Goal: Task Accomplishment & Management: Manage account settings

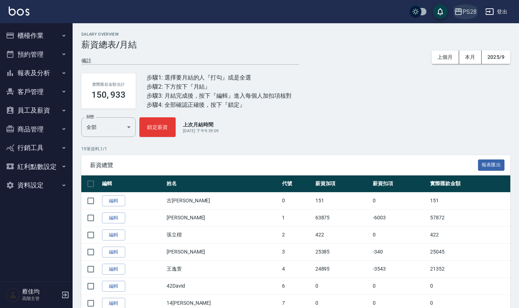
click at [475, 11] on div "PS28" at bounding box center [470, 11] width 14 height 9
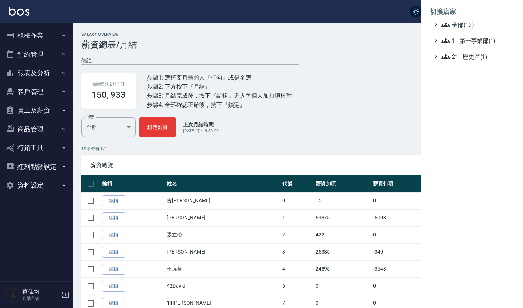
click at [456, 29] on ul "全部(12) 1 - 第一事業部(1) 21 - 歷史區(1)" at bounding box center [472, 40] width 84 height 41
click at [463, 24] on span "全部(12)" at bounding box center [476, 24] width 70 height 9
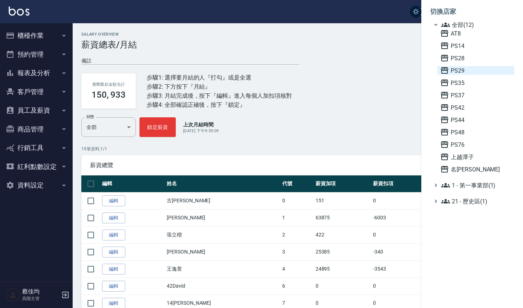
click at [462, 73] on span "PS29" at bounding box center [475, 70] width 71 height 9
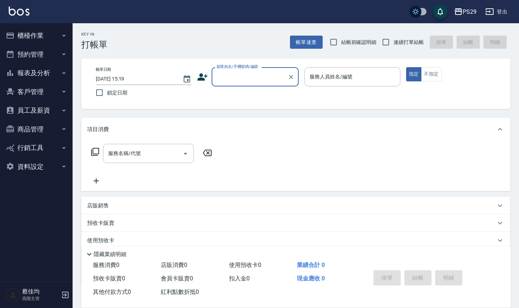
click at [462, 73] on div "指定 不指定" at bounding box center [454, 74] width 96 height 14
click at [497, 107] on div "帳單日期 2025/10/07 15:19 鎖定日期 顧客姓名/手機號碼/編號 顧客姓名/手機號碼/編號 服務人員姓名/編號 服務人員姓名/編號 指定 不指定" at bounding box center [295, 83] width 429 height 50
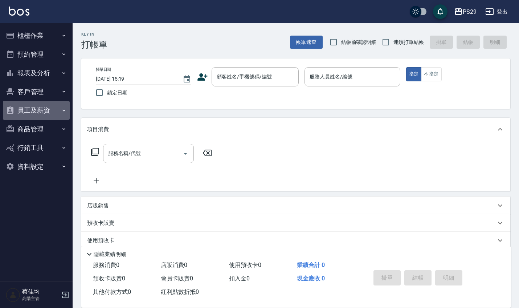
click at [54, 107] on button "員工及薪資" at bounding box center [36, 110] width 67 height 19
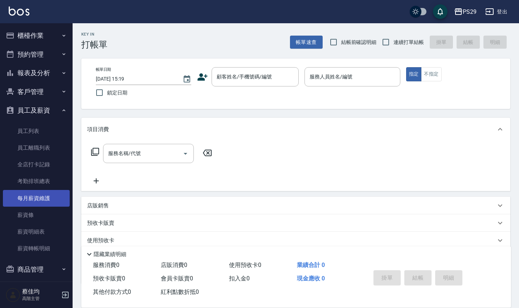
click at [45, 199] on link "每月薪資維護" at bounding box center [36, 198] width 67 height 17
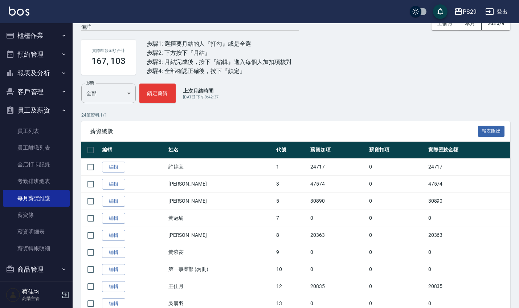
scroll to position [34, 0]
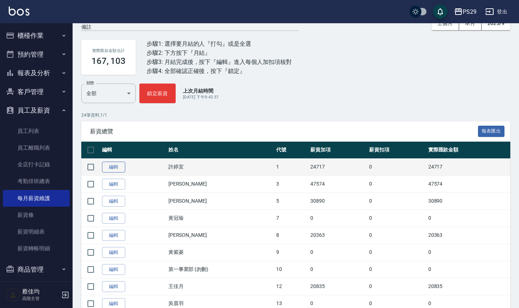
click at [114, 164] on link "編輯" at bounding box center [113, 167] width 23 height 11
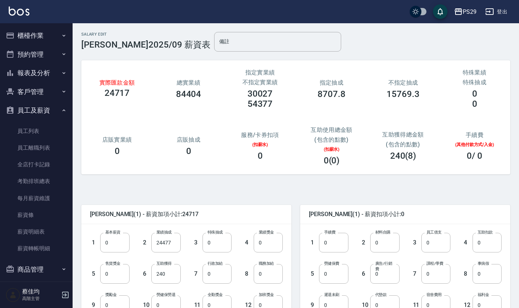
click at [114, 164] on div "店販實業績 0" at bounding box center [117, 145] width 72 height 37
click at [172, 276] on input "240" at bounding box center [165, 274] width 29 height 20
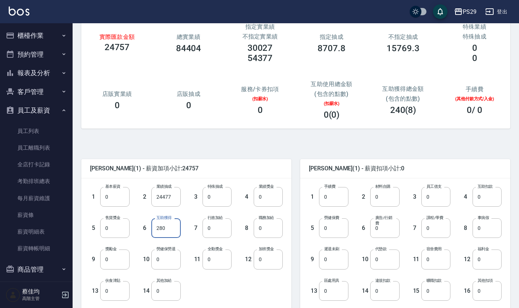
scroll to position [69, 0]
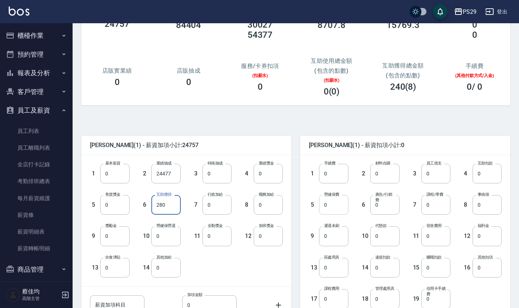
type input "280"
click at [332, 209] on input "0" at bounding box center [333, 205] width 29 height 20
type input "937"
click at [490, 241] on input "0" at bounding box center [487, 236] width 29 height 20
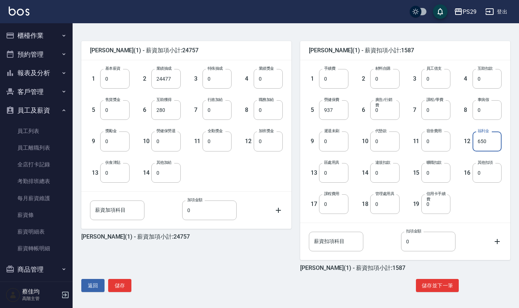
scroll to position [164, 0]
type input "650"
click at [117, 287] on button "儲存" at bounding box center [119, 285] width 23 height 13
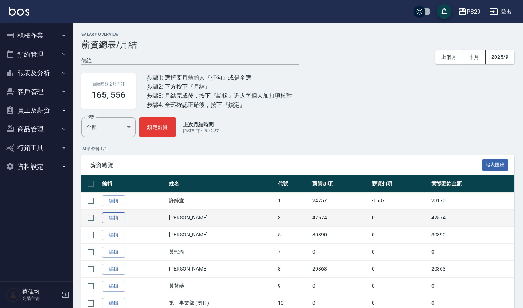
click at [116, 220] on link "編輯" at bounding box center [113, 217] width 23 height 11
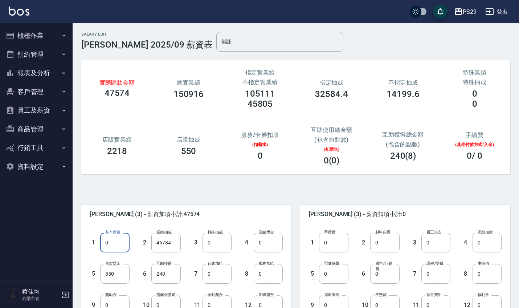
click at [111, 236] on input "0" at bounding box center [114, 243] width 29 height 20
click at [113, 245] on input "0" at bounding box center [114, 243] width 29 height 20
type input "28000"
click at [174, 245] on input "46784" at bounding box center [165, 243] width 29 height 20
type input "0"
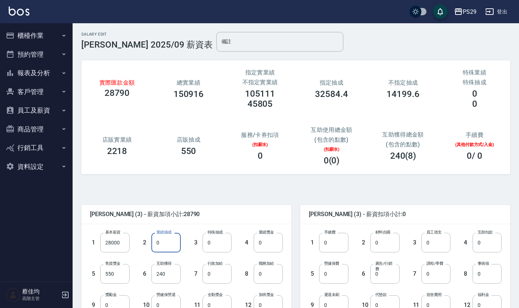
scroll to position [25, 0]
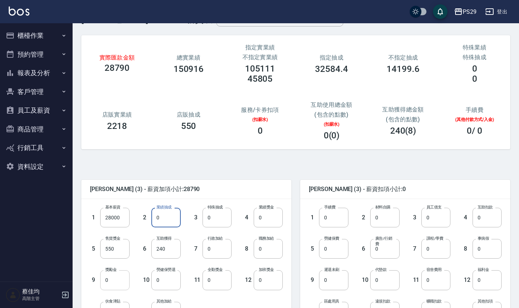
click at [122, 280] on input "0" at bounding box center [114, 280] width 29 height 20
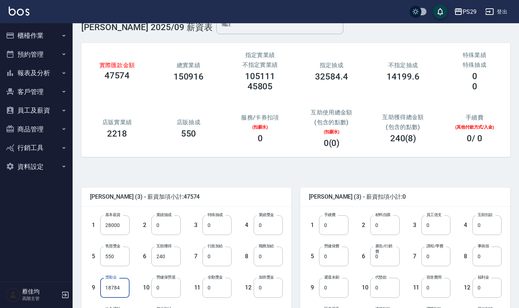
scroll to position [70, 0]
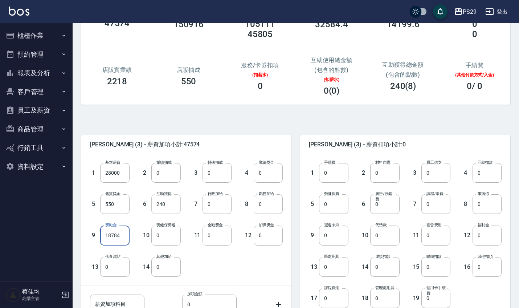
type input "18784"
click at [167, 211] on input "240" at bounding box center [165, 204] width 29 height 20
type input "280"
click at [335, 210] on input "0" at bounding box center [333, 204] width 29 height 20
type input "1228"
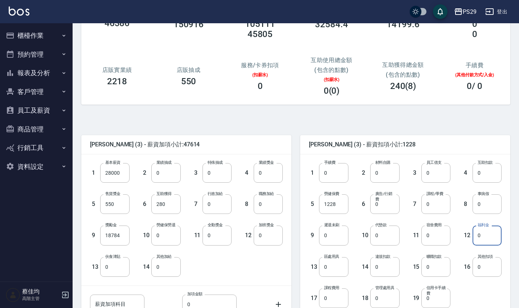
click at [487, 241] on input "0" at bounding box center [487, 235] width 29 height 20
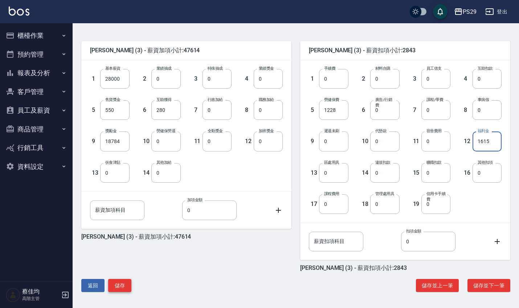
scroll to position [164, 0]
type input "1615"
click at [114, 284] on button "儲存" at bounding box center [119, 285] width 23 height 13
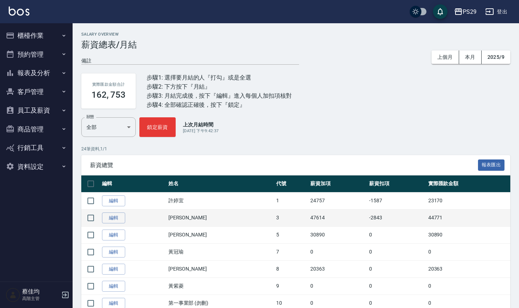
scroll to position [12, 0]
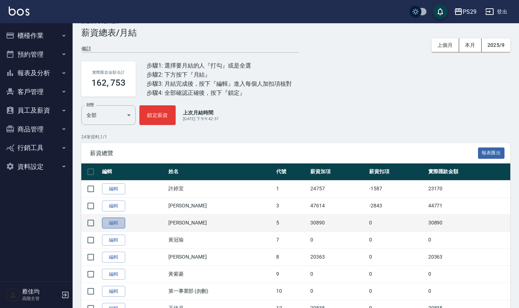
click at [107, 224] on link "編輯" at bounding box center [113, 223] width 23 height 11
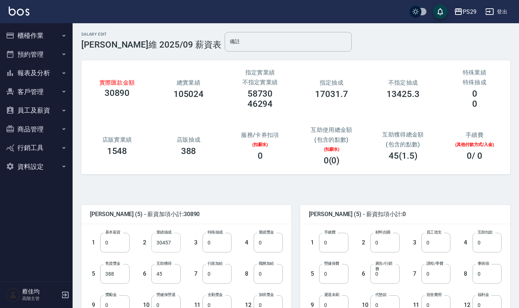
click at [176, 243] on input "30457" at bounding box center [165, 243] width 29 height 20
type input "32557"
click at [170, 273] on input "45" at bounding box center [165, 274] width 29 height 20
type input "53"
click at [214, 279] on input "0" at bounding box center [217, 274] width 29 height 20
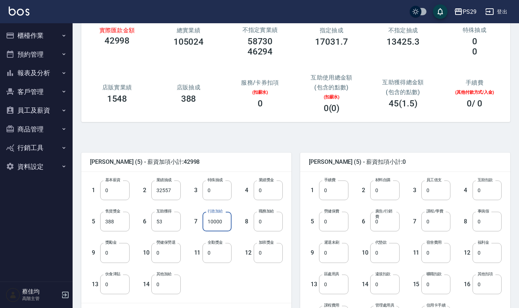
scroll to position [53, 0]
type input "10000"
click at [337, 228] on input "0" at bounding box center [333, 221] width 29 height 20
type input "1228"
click at [497, 251] on input "0" at bounding box center [487, 253] width 29 height 20
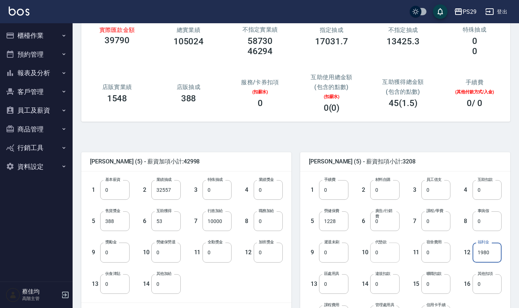
type input "1980"
click at [389, 257] on input "0" at bounding box center [384, 253] width 29 height 20
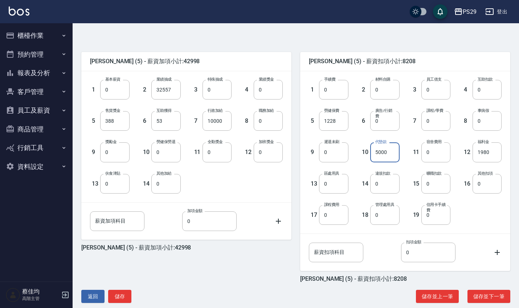
scroll to position [160, 0]
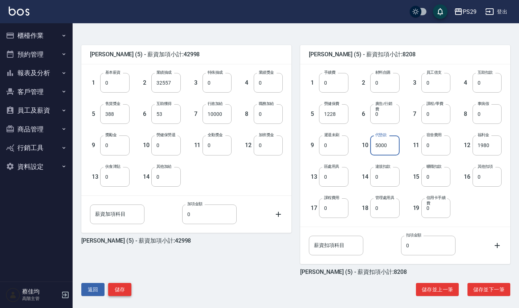
type input "5000"
click at [119, 289] on button "儲存" at bounding box center [119, 289] width 23 height 13
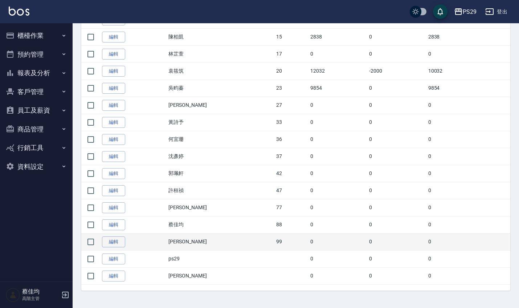
scroll to position [317, 0]
click at [118, 243] on link "編輯" at bounding box center [113, 242] width 23 height 11
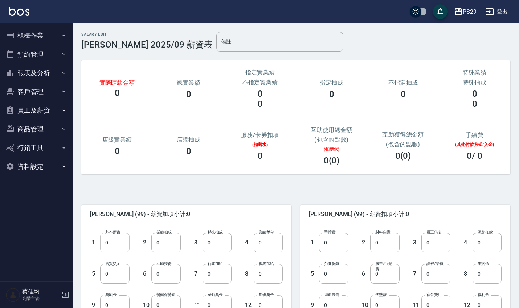
click at [114, 247] on input "0" at bounding box center [114, 243] width 29 height 20
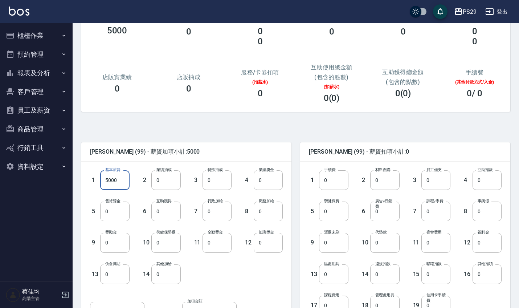
scroll to position [82, 0]
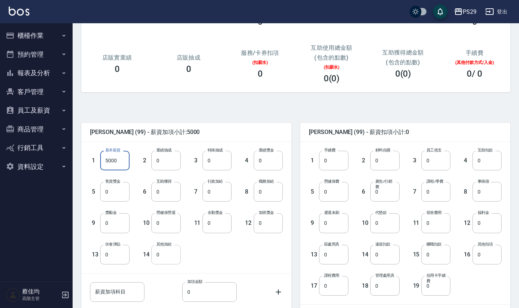
type input "5000"
click at [172, 261] on input "0" at bounding box center [165, 255] width 29 height 20
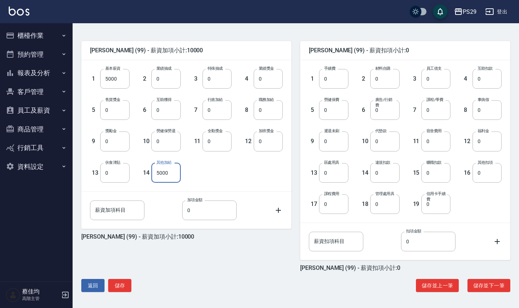
scroll to position [164, 0]
type input "5000"
click at [123, 283] on button "儲存" at bounding box center [119, 285] width 23 height 13
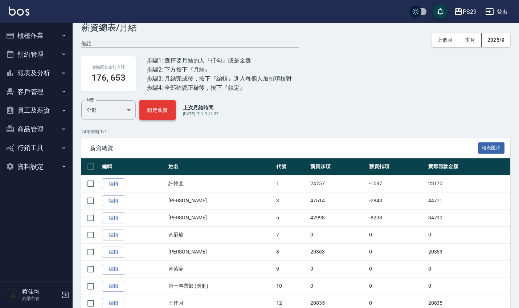
scroll to position [21, 0]
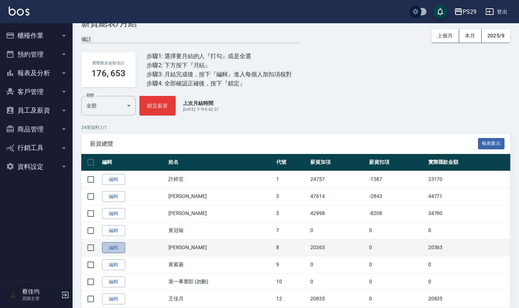
click at [119, 248] on link "編輯" at bounding box center [113, 247] width 23 height 11
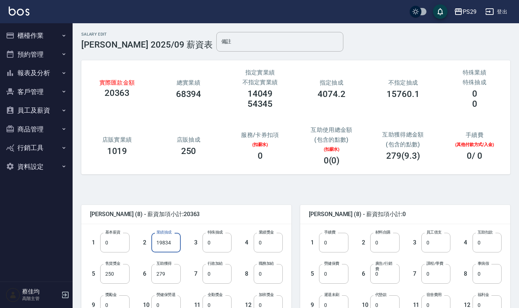
click at [173, 245] on input "19834" at bounding box center [165, 243] width 29 height 20
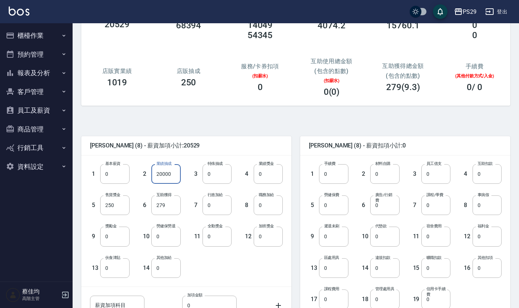
scroll to position [71, 0]
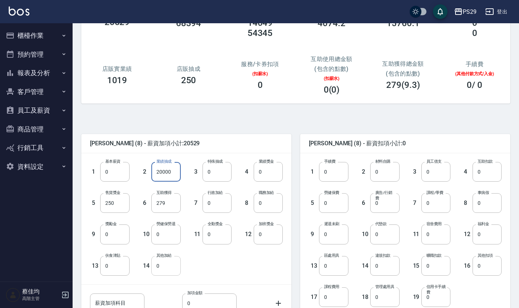
type input "20000"
click at [165, 268] on input "0" at bounding box center [165, 266] width 29 height 20
type input "5000"
click at [171, 208] on input "279" at bounding box center [165, 203] width 29 height 20
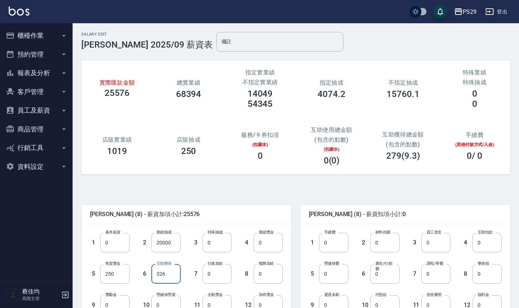
scroll to position [0, 0]
type input "326"
click at [340, 278] on input "0" at bounding box center [333, 274] width 29 height 20
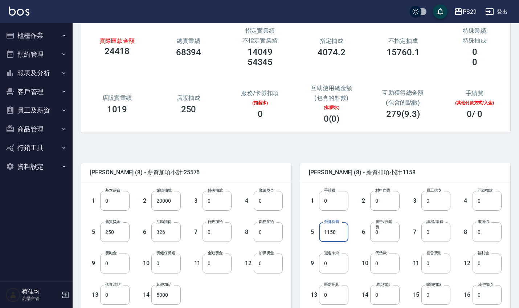
scroll to position [48, 0]
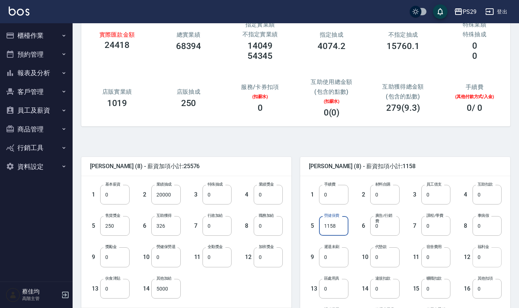
type input "1158"
click at [488, 263] on input "0" at bounding box center [487, 257] width 29 height 20
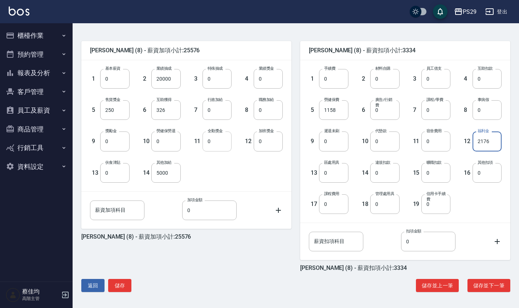
scroll to position [164, 0]
type input "2176"
click at [126, 283] on button "儲存" at bounding box center [119, 285] width 23 height 13
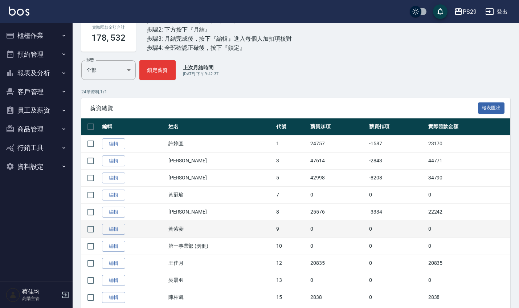
scroll to position [62, 0]
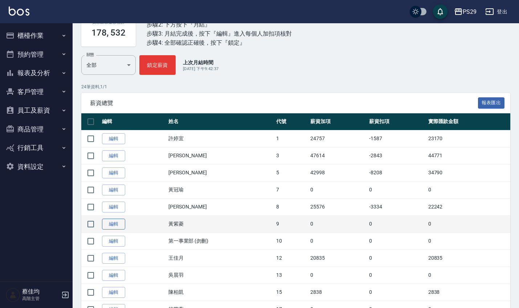
click at [107, 226] on link "編輯" at bounding box center [113, 224] width 23 height 11
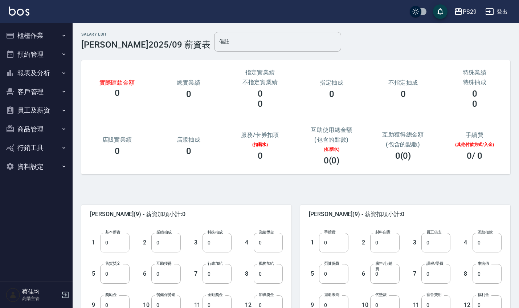
click at [122, 247] on input "0" at bounding box center [114, 243] width 29 height 20
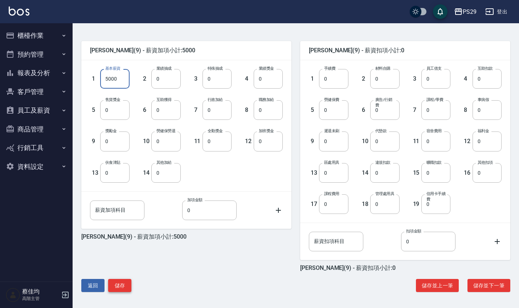
scroll to position [164, 0]
type input "5000"
click at [119, 284] on button "儲存" at bounding box center [119, 285] width 23 height 13
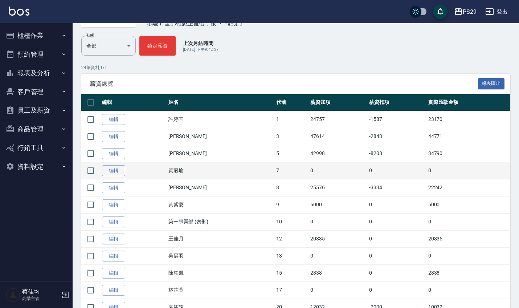
scroll to position [82, 0]
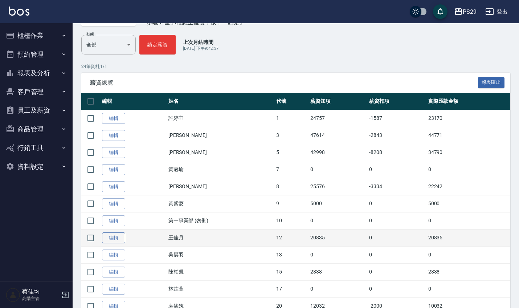
click at [120, 237] on link "編輯" at bounding box center [113, 237] width 23 height 11
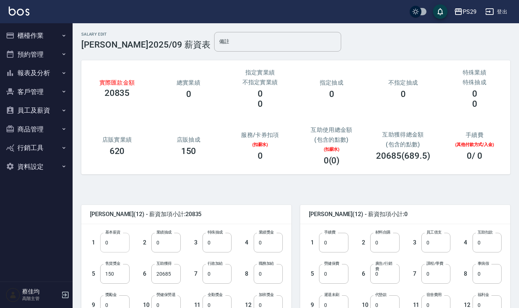
click at [117, 248] on input "0" at bounding box center [114, 243] width 29 height 20
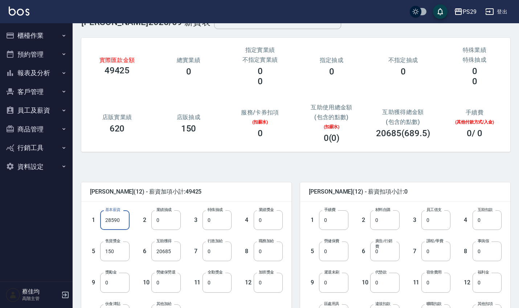
scroll to position [25, 0]
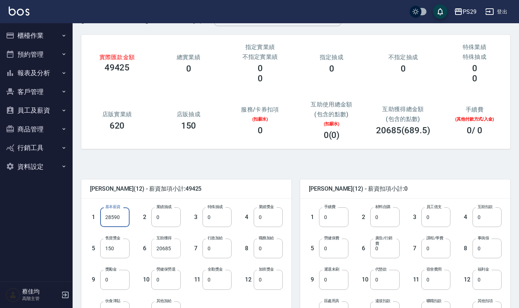
type input "28590"
click at [176, 250] on input "20685" at bounding box center [165, 249] width 29 height 20
type input "0"
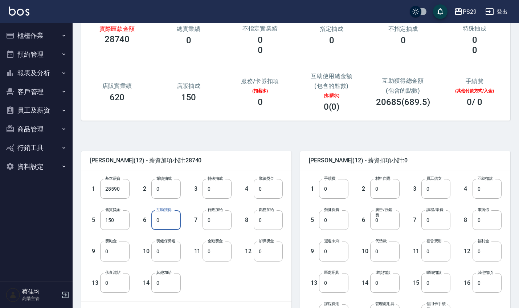
scroll to position [86, 0]
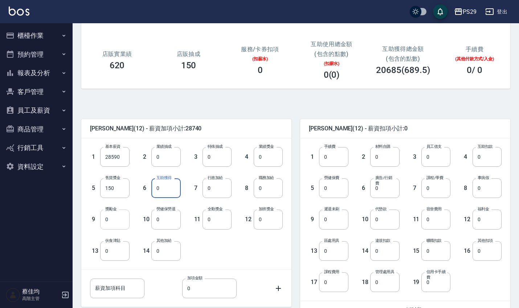
click at [120, 224] on input "0" at bounding box center [114, 220] width 29 height 20
type input "885"
click at [336, 191] on input "0" at bounding box center [333, 188] width 29 height 20
type input "1158"
click at [489, 222] on input "0" at bounding box center [487, 220] width 29 height 20
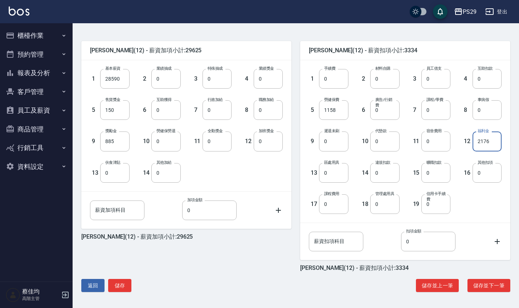
scroll to position [164, 0]
type input "2176"
click at [121, 285] on button "儲存" at bounding box center [119, 285] width 23 height 13
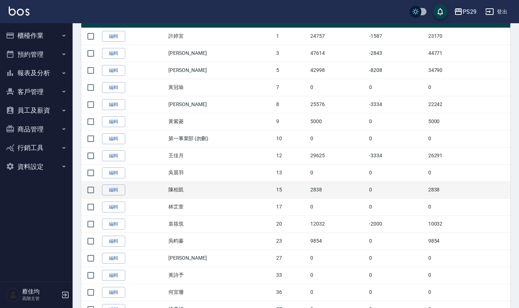
scroll to position [168, 0]
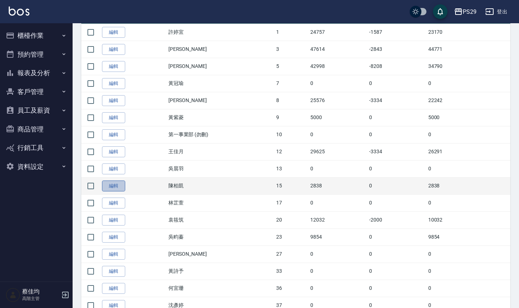
click at [105, 187] on link "編輯" at bounding box center [113, 185] width 23 height 11
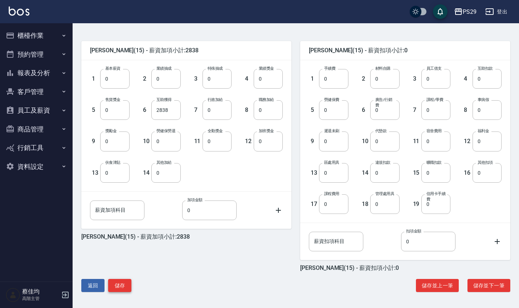
scroll to position [164, 0]
click at [90, 288] on button "返回" at bounding box center [92, 285] width 23 height 13
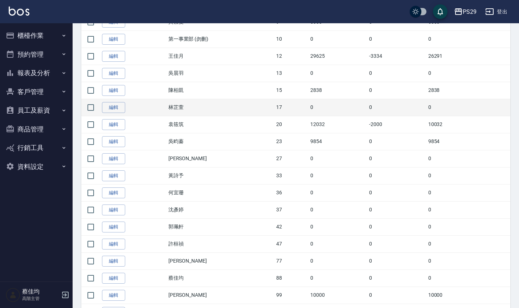
scroll to position [263, 0]
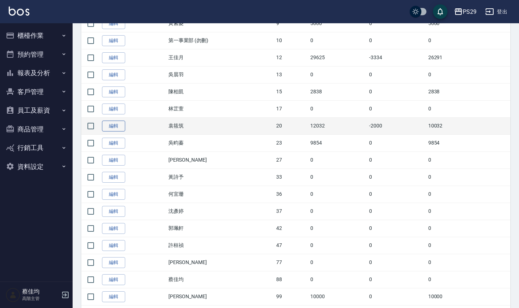
click at [117, 123] on link "編輯" at bounding box center [113, 126] width 23 height 11
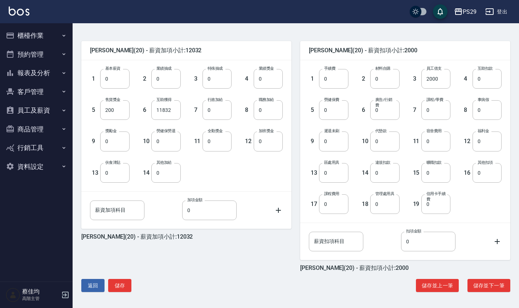
scroll to position [164, 0]
click at [94, 282] on button "返回" at bounding box center [92, 285] width 23 height 13
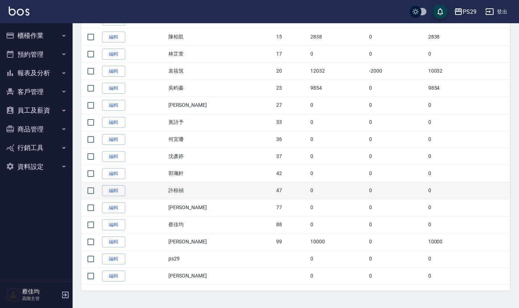
scroll to position [317, 0]
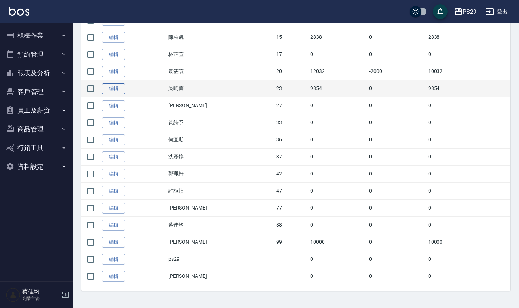
click at [116, 92] on link "編輯" at bounding box center [113, 88] width 23 height 11
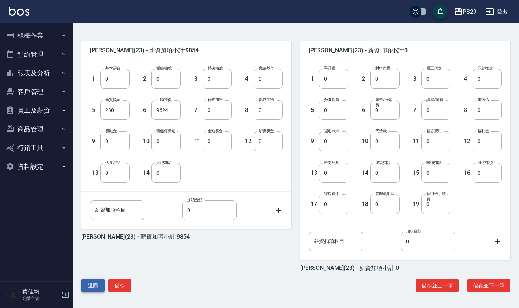
scroll to position [164, 0]
click at [103, 291] on button "返回" at bounding box center [92, 285] width 23 height 13
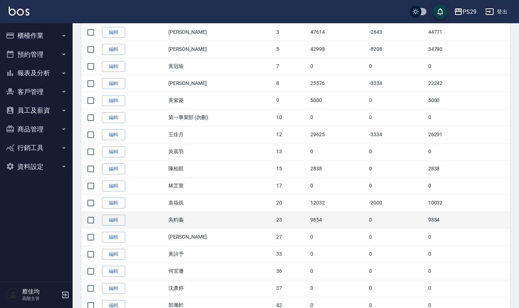
scroll to position [187, 0]
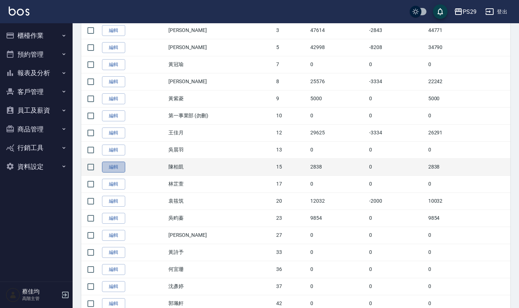
click at [109, 166] on link "編輯" at bounding box center [113, 167] width 23 height 11
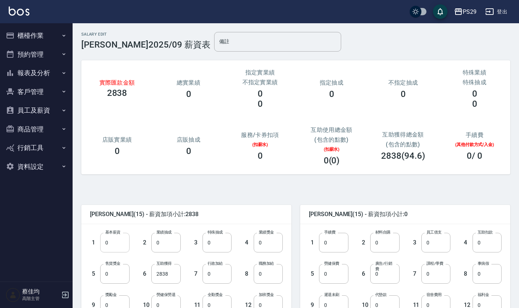
click at [115, 238] on input "0" at bounding box center [114, 243] width 29 height 20
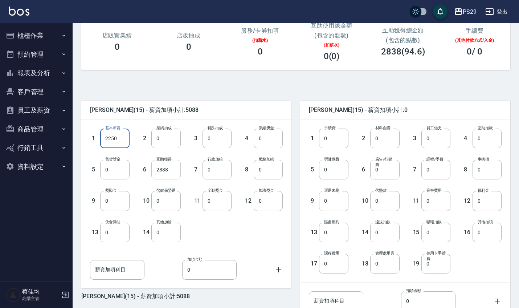
scroll to position [140, 0]
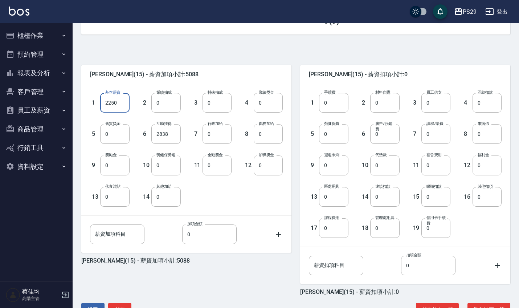
type input "2250"
click at [487, 174] on input "0" at bounding box center [487, 165] width 29 height 20
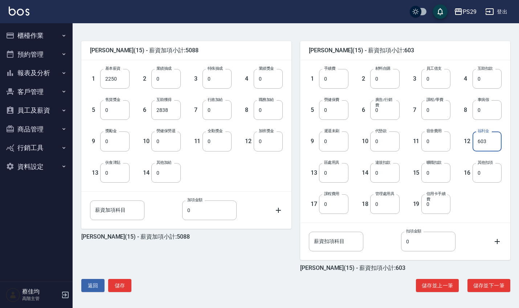
scroll to position [164, 0]
type input "603"
click at [126, 284] on button "儲存" at bounding box center [119, 285] width 23 height 13
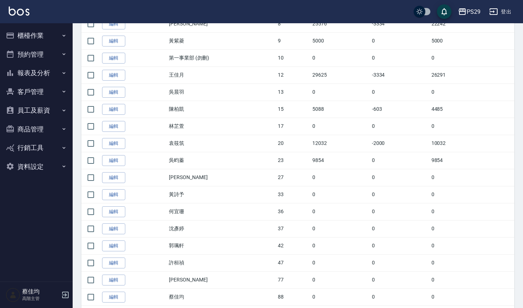
scroll to position [251, 0]
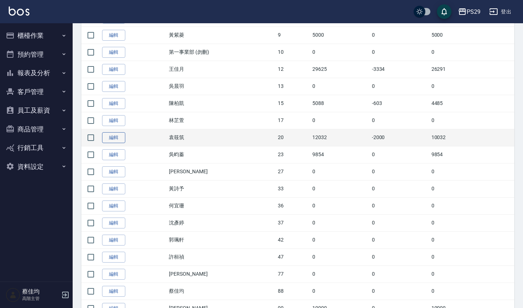
click at [108, 137] on link "編輯" at bounding box center [113, 137] width 23 height 11
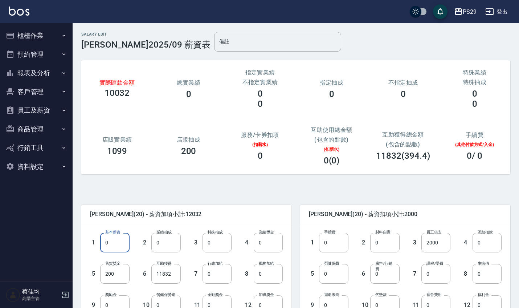
click at [115, 244] on input "0" at bounding box center [114, 243] width 29 height 20
type input "28590"
click at [173, 277] on input "11832" at bounding box center [165, 274] width 29 height 20
type input "0"
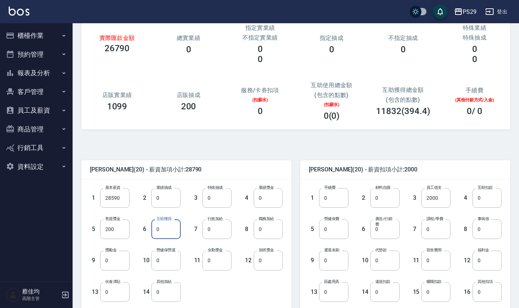
scroll to position [47, 0]
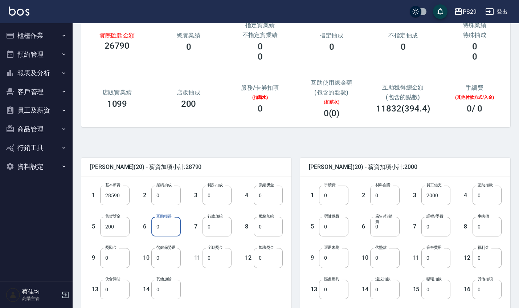
click at [224, 260] on input "0" at bounding box center [217, 258] width 29 height 20
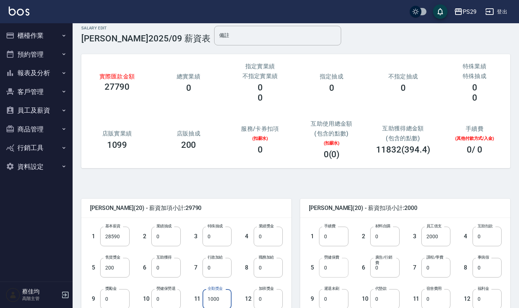
scroll to position [9, 0]
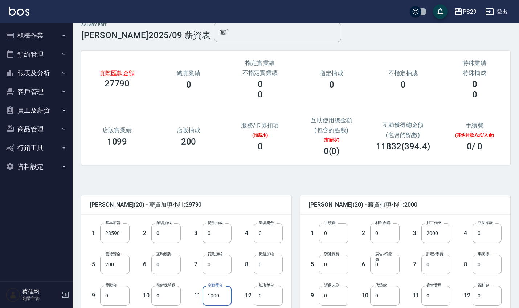
type input "1000"
click at [333, 267] on input "0" at bounding box center [333, 265] width 29 height 20
type input "1158"
click at [438, 269] on input "0" at bounding box center [436, 265] width 29 height 20
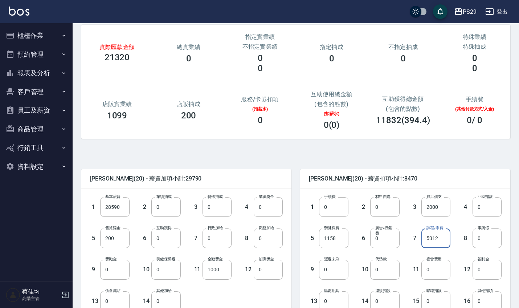
scroll to position [36, 0]
type input "5312"
click at [494, 275] on input "0" at bounding box center [487, 269] width 29 height 20
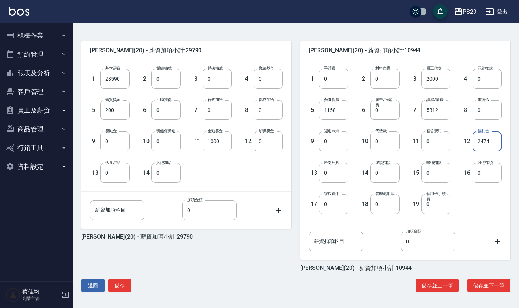
scroll to position [164, 0]
type input "2474"
click at [124, 285] on button "儲存" at bounding box center [119, 285] width 23 height 13
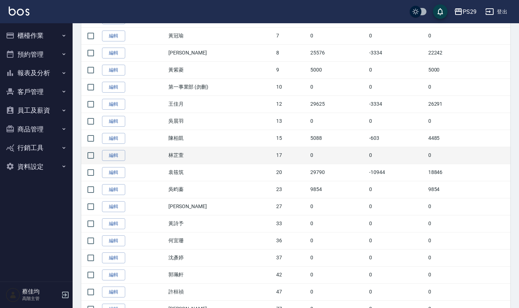
scroll to position [216, 0]
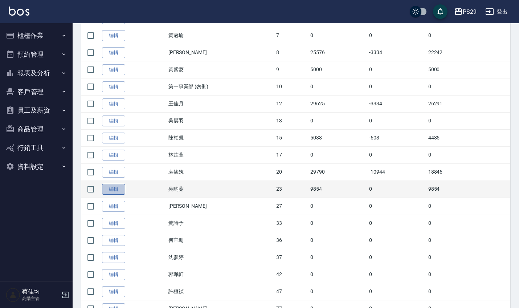
click at [122, 187] on link "編輯" at bounding box center [113, 189] width 23 height 11
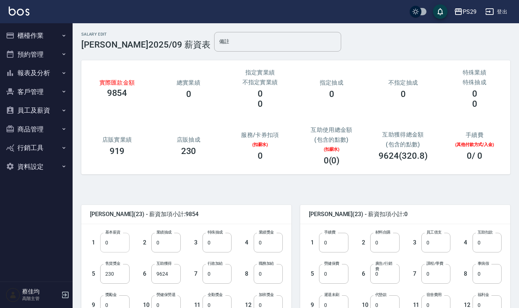
click at [115, 244] on input "0" at bounding box center [114, 243] width 29 height 20
type input "12000"
click at [176, 279] on input "9624" at bounding box center [165, 274] width 29 height 20
type input "0"
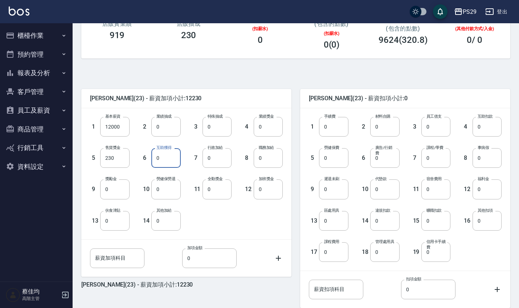
scroll to position [117, 0]
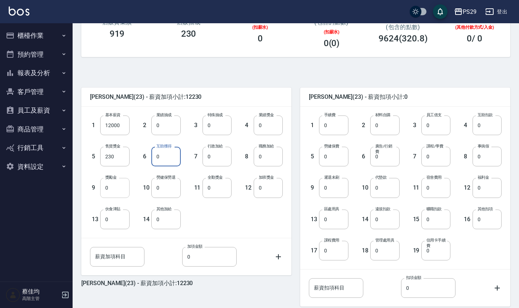
click at [117, 185] on input "0" at bounding box center [114, 188] width 29 height 20
type input "1497"
click at [238, 232] on div "1 基本薪資 12000 基本薪資 2 業績抽成 0 業績抽成 3 特殊抽成 0 特殊抽成 4 業績獎金 0 業績獎金 5 售貨獎金 230 售貨獎金 6 互…" at bounding box center [186, 172] width 210 height 131
click at [338, 165] on input "0" at bounding box center [333, 157] width 29 height 20
type input "720"
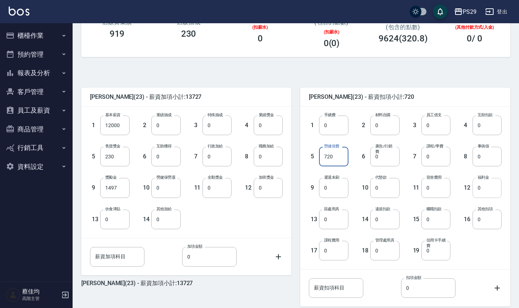
click at [494, 192] on input "0" at bounding box center [487, 188] width 29 height 20
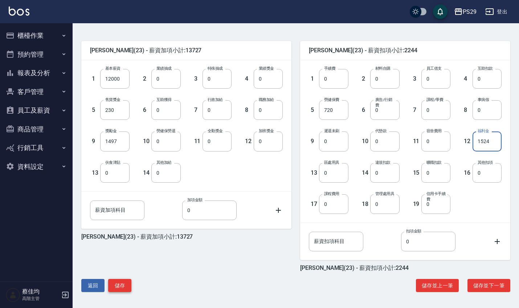
scroll to position [164, 0]
type input "1524"
click at [119, 287] on button "儲存" at bounding box center [119, 285] width 23 height 13
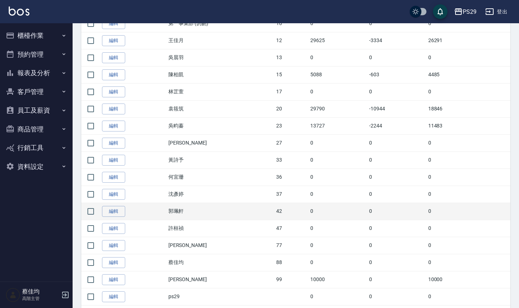
scroll to position [285, 0]
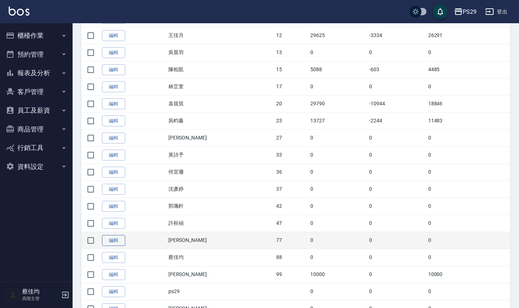
click at [121, 240] on link "編輯" at bounding box center [113, 240] width 23 height 11
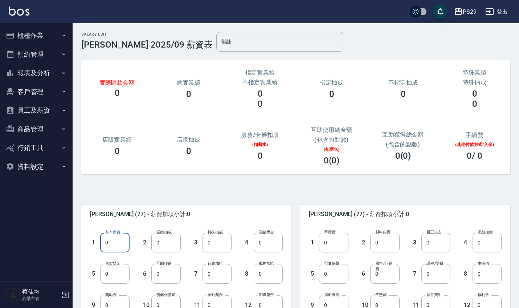
click at [117, 244] on input "0" at bounding box center [114, 243] width 29 height 20
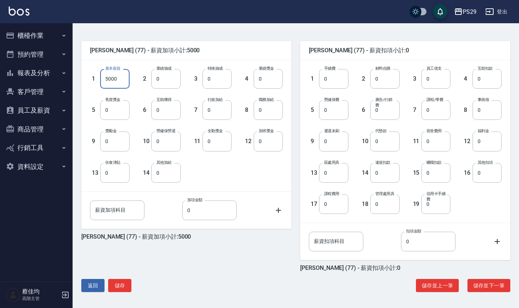
scroll to position [164, 0]
type input "5000"
click at [121, 289] on button "儲存" at bounding box center [119, 285] width 23 height 13
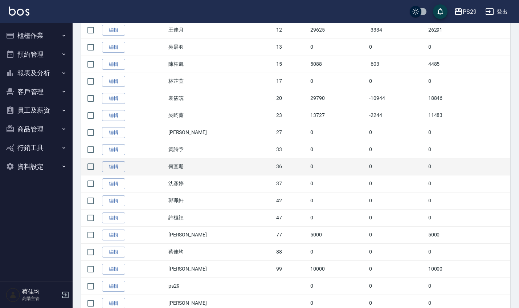
scroll to position [291, 0]
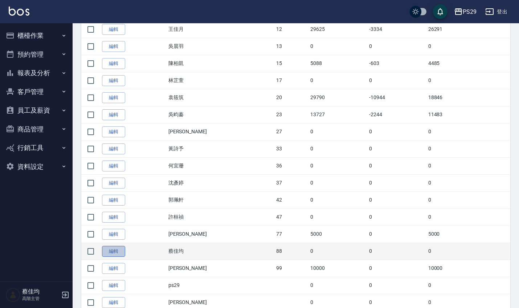
click at [112, 253] on link "編輯" at bounding box center [113, 251] width 23 height 11
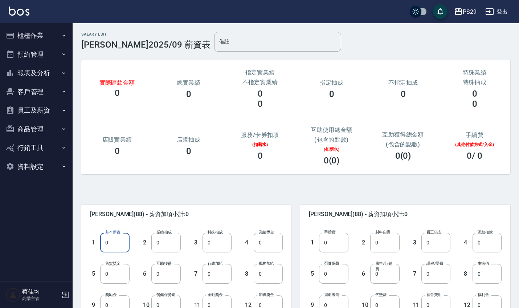
click at [110, 246] on input "0" at bounding box center [114, 243] width 29 height 20
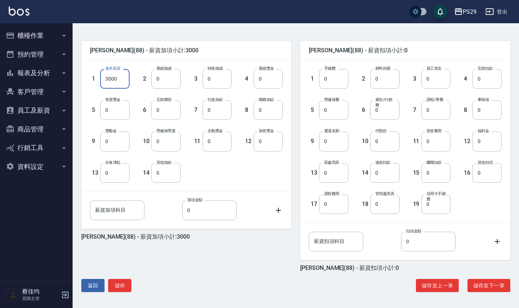
scroll to position [164, 0]
type input "3000"
click at [116, 284] on button "儲存" at bounding box center [119, 285] width 23 height 13
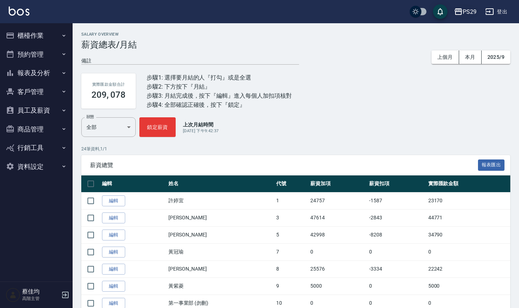
click at [468, 9] on div "PS29" at bounding box center [470, 11] width 14 height 9
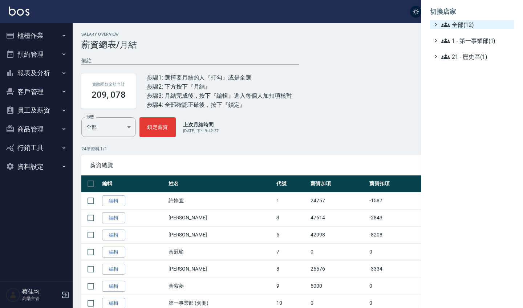
click at [448, 26] on icon at bounding box center [445, 24] width 9 height 9
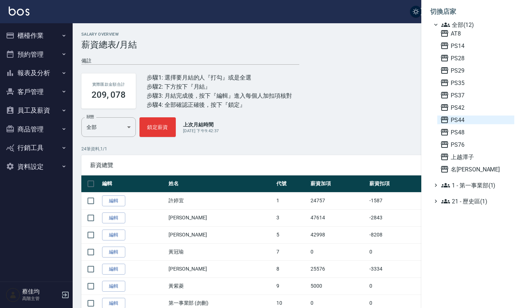
click at [458, 122] on span "PS44" at bounding box center [475, 119] width 71 height 9
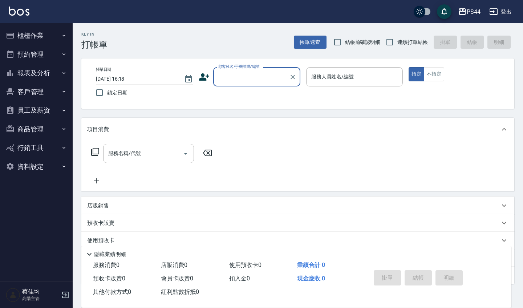
click at [33, 110] on button "員工及薪資" at bounding box center [36, 110] width 67 height 19
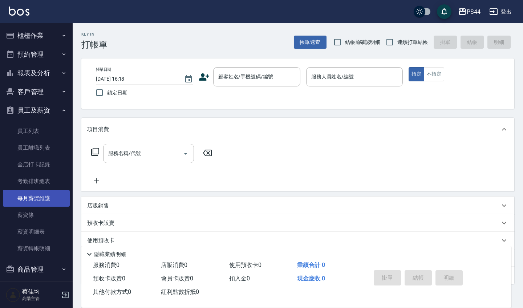
click at [31, 200] on link "每月薪資維護" at bounding box center [36, 198] width 67 height 17
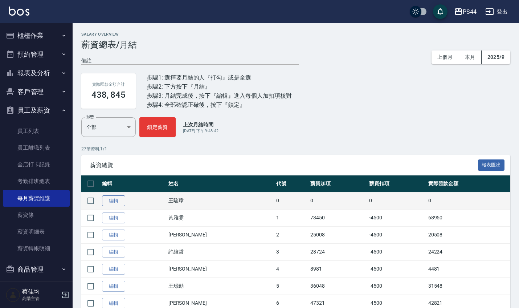
click at [106, 202] on link "編輯" at bounding box center [113, 200] width 23 height 11
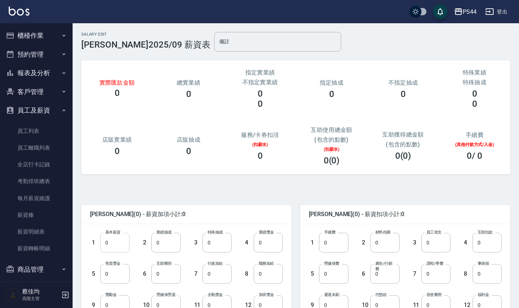
click at [120, 245] on input "0" at bounding box center [114, 243] width 29 height 20
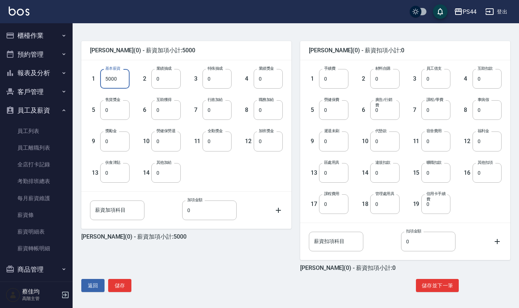
scroll to position [164, 0]
type input "5000"
click at [130, 285] on button "儲存" at bounding box center [119, 285] width 23 height 13
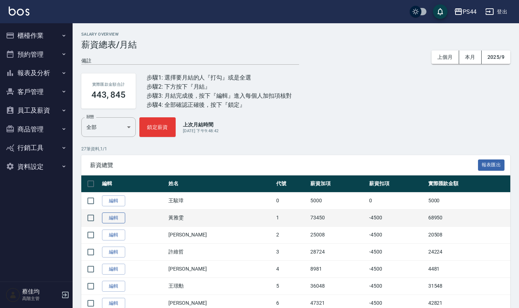
click at [109, 215] on link "編輯" at bounding box center [113, 217] width 23 height 11
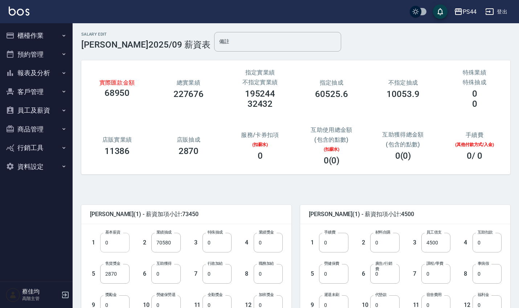
click at [120, 241] on input "0" at bounding box center [114, 243] width 29 height 20
type input "28000"
click at [170, 243] on input "70580" at bounding box center [165, 243] width 29 height 20
type input "0"
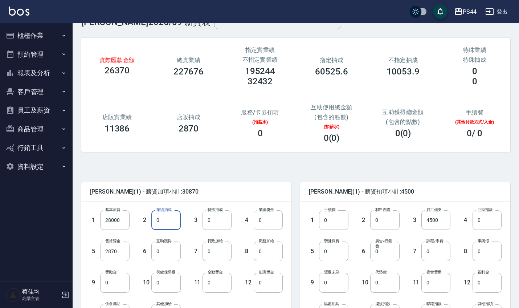
scroll to position [29, 0]
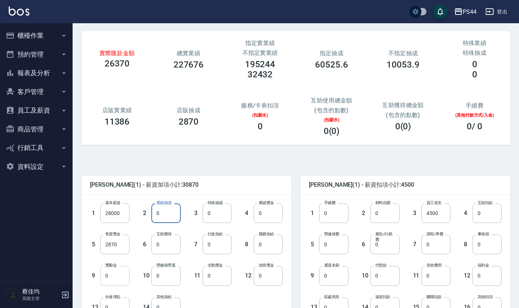
click at [115, 277] on input "0" at bounding box center [114, 276] width 29 height 20
type input "42580"
click at [340, 243] on input "0" at bounding box center [333, 245] width 29 height 20
click at [121, 250] on input "2870" at bounding box center [114, 245] width 29 height 20
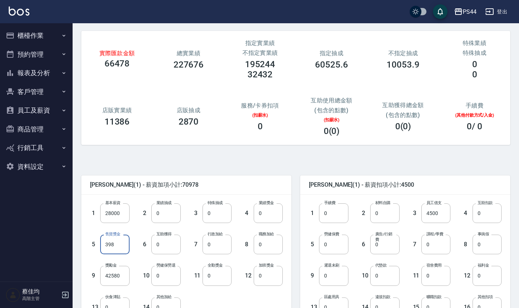
type input "3985"
